Goal: Find specific page/section: Find specific page/section

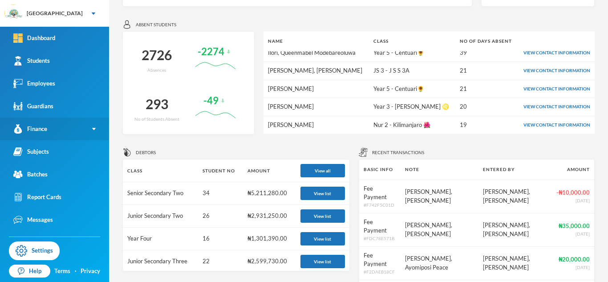
click at [93, 130] on link "Finance" at bounding box center [54, 128] width 109 height 23
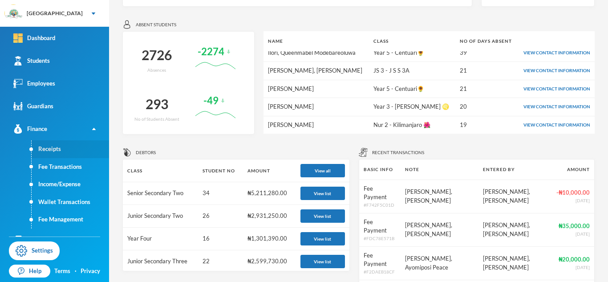
click at [48, 152] on link "Receipts" at bounding box center [70, 149] width 77 height 18
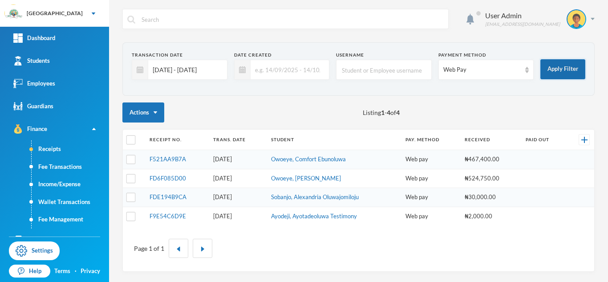
click at [563, 74] on button "Apply Filter" at bounding box center [562, 69] width 45 height 20
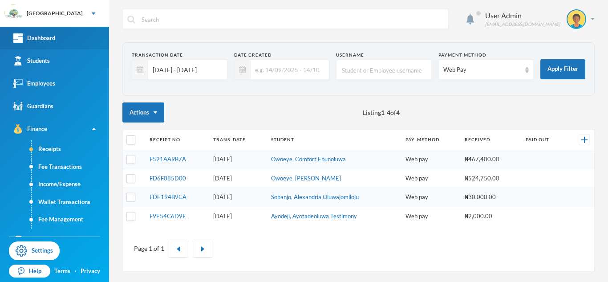
click at [34, 37] on div "Dashboard" at bounding box center [34, 37] width 42 height 9
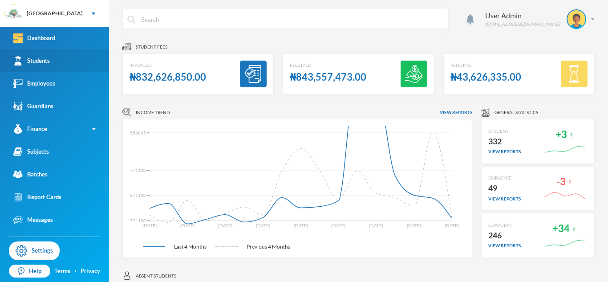
click at [42, 64] on div "Students" at bounding box center [31, 60] width 36 height 9
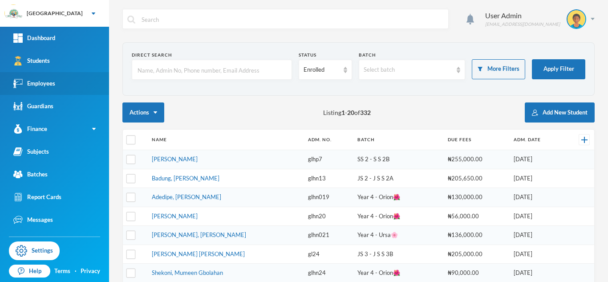
click at [52, 83] on div "Employees" at bounding box center [34, 83] width 42 height 9
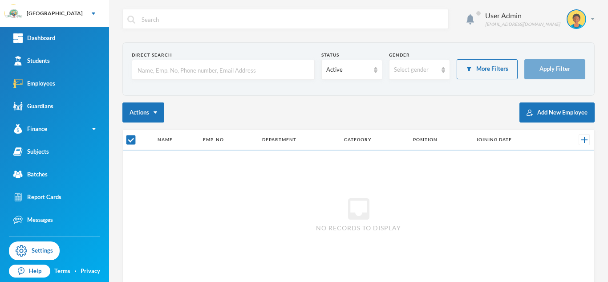
click at [203, 72] on input "text" at bounding box center [223, 70] width 173 height 20
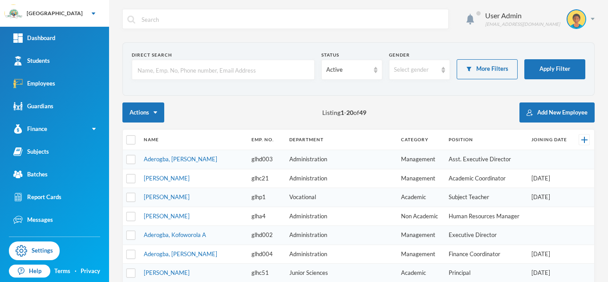
checkbox input "false"
type input "ogunsanya"
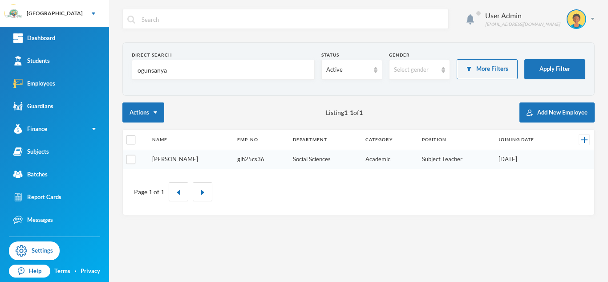
click at [198, 160] on link "[PERSON_NAME]" at bounding box center [175, 158] width 46 height 7
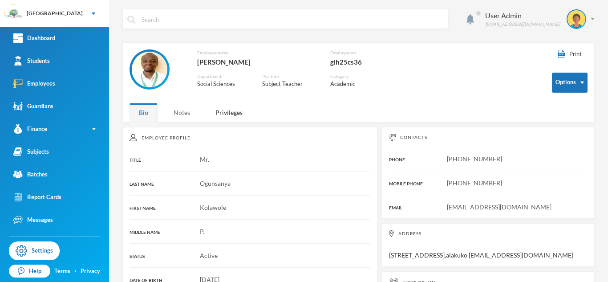
click at [187, 112] on div "Notes" at bounding box center [181, 112] width 35 height 19
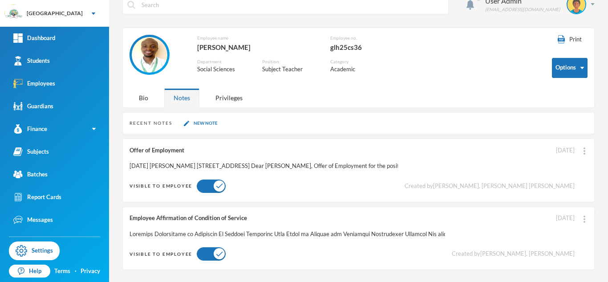
scroll to position [16, 0]
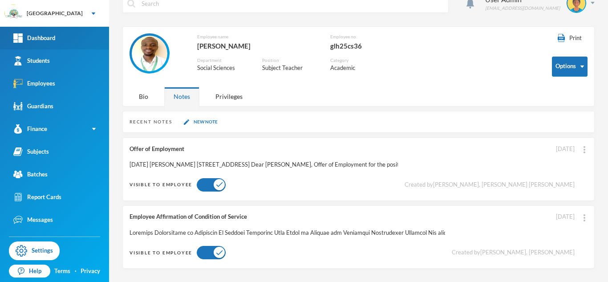
click at [48, 39] on div "Dashboard" at bounding box center [34, 37] width 42 height 9
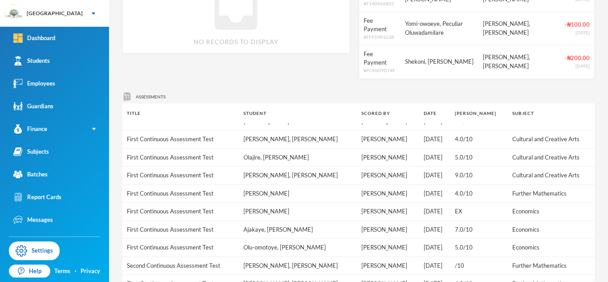
scroll to position [14, 0]
